Goal: Find contact information: Find contact information

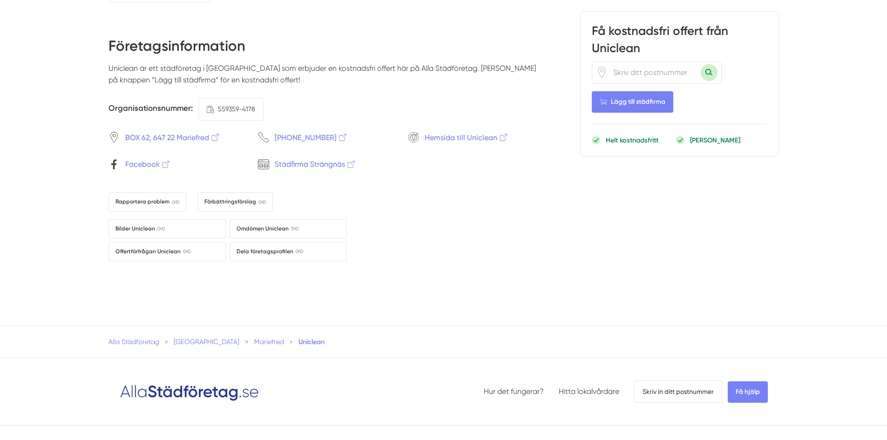
scroll to position [1397, 0]
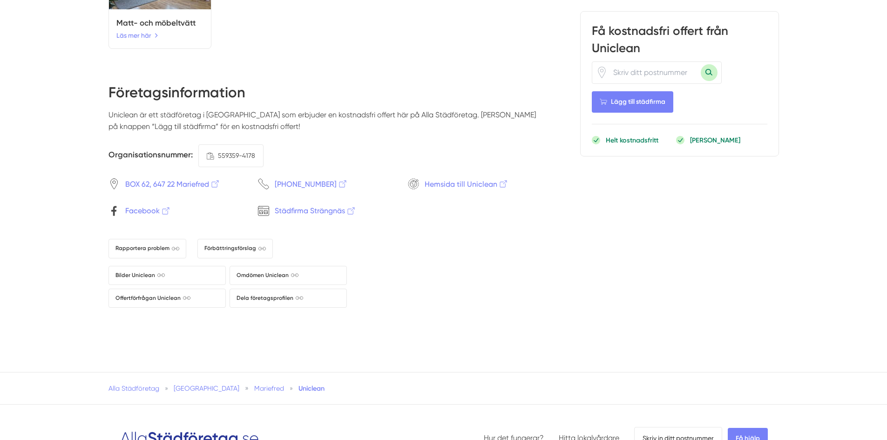
drag, startPoint x: 242, startPoint y: 159, endPoint x: 311, endPoint y: 157, distance: 69.4
click at [311, 157] on div "Organisationsnummer: .a{fill:none;stroke-linecap:round;stroke-linejoin:round;} …" at bounding box center [325, 155] width 434 height 22
copy span "559359-4178"
drag, startPoint x: 279, startPoint y: 163, endPoint x: 217, endPoint y: 161, distance: 61.9
click at [217, 161] on div "Organisationsnummer: .a{fill:none;stroke-linecap:round;stroke-linejoin:round;} …" at bounding box center [325, 155] width 434 height 22
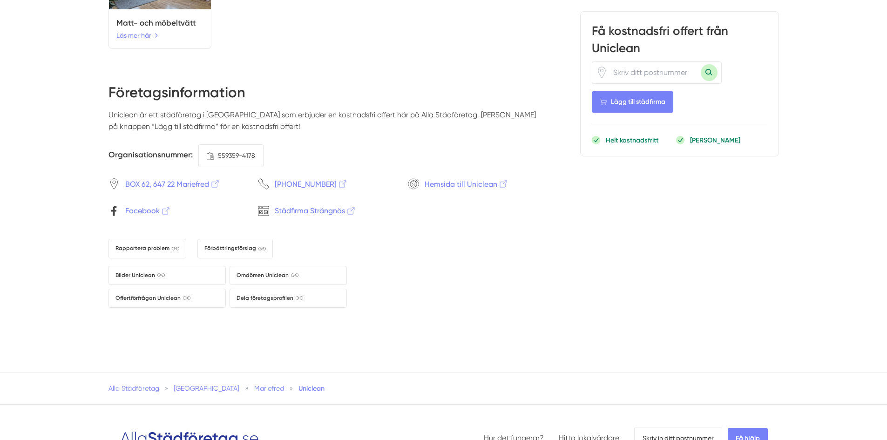
click at [260, 140] on p "Uniclean är ett städföretag i [GEOGRAPHIC_DATA] som erbjuder en kostnadsfri off…" at bounding box center [325, 124] width 434 height 31
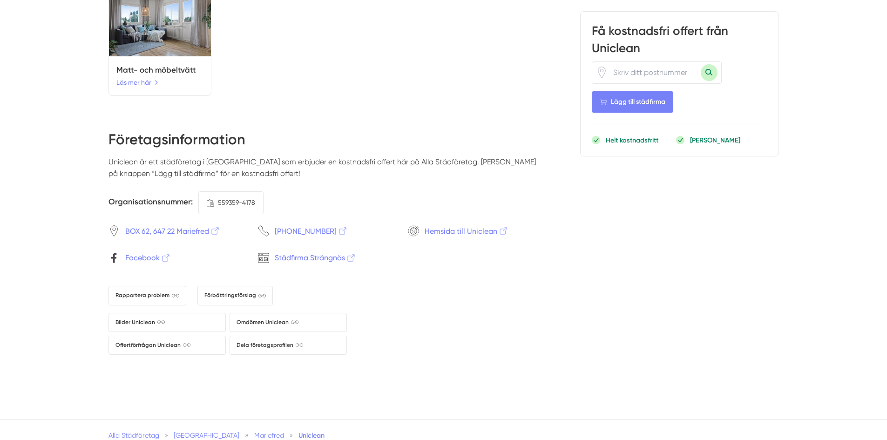
scroll to position [1350, 0]
click at [326, 236] on span "[PHONE_NUMBER]" at bounding box center [311, 231] width 73 height 12
drag, startPoint x: 248, startPoint y: 237, endPoint x: 323, endPoint y: 239, distance: 74.5
click at [323, 239] on div "BOX 62, 647 22 Mariefred [PHONE_NUMBER] Hemsida till Uniclean Facebook .a{fill:…" at bounding box center [325, 244] width 434 height 39
copy div "[PHONE_NUMBER]"
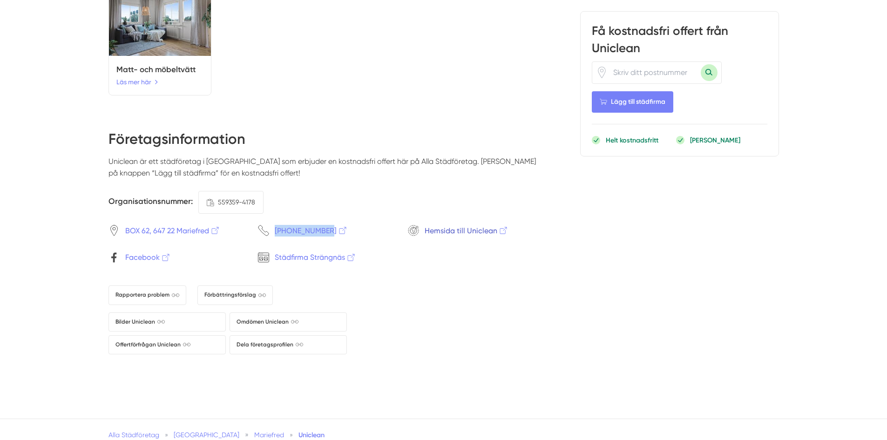
click at [463, 236] on span "Hemsida till Uniclean" at bounding box center [467, 231] width 84 height 12
